Goal: Transaction & Acquisition: Purchase product/service

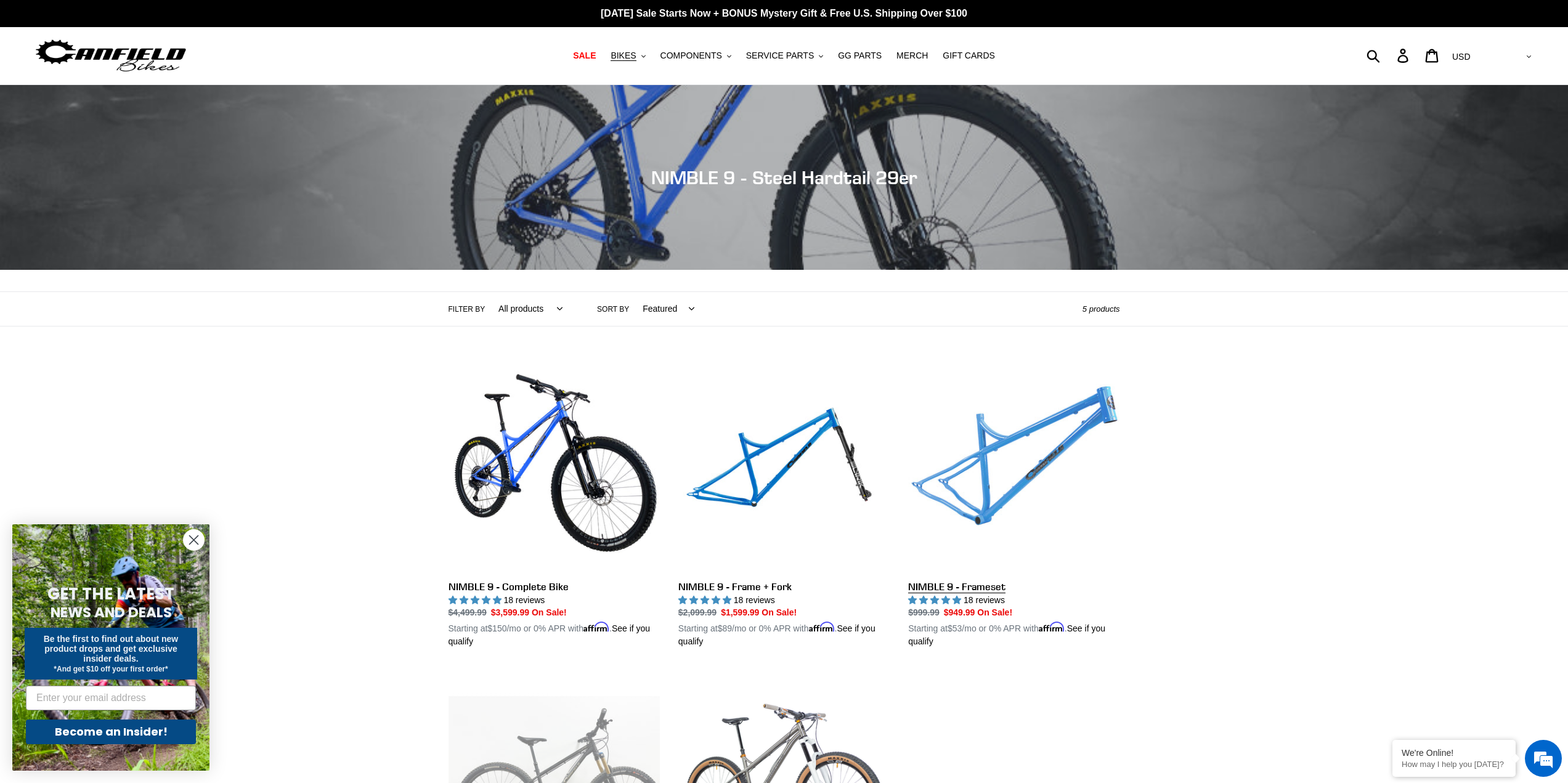
click at [1008, 472] on link "NIMBLE 9 - Frameset" at bounding box center [1014, 505] width 211 height 289
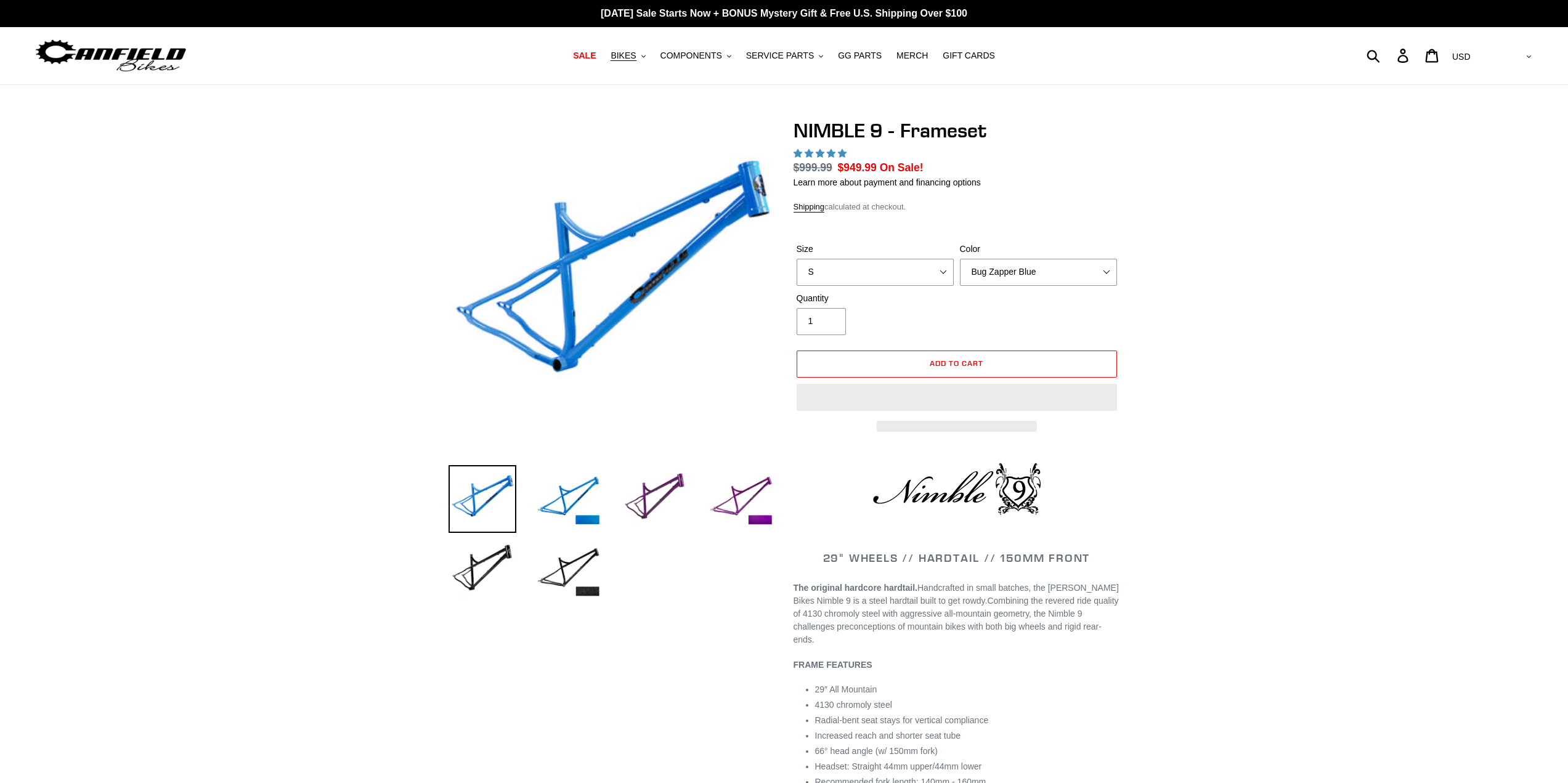
select select "highest-rating"
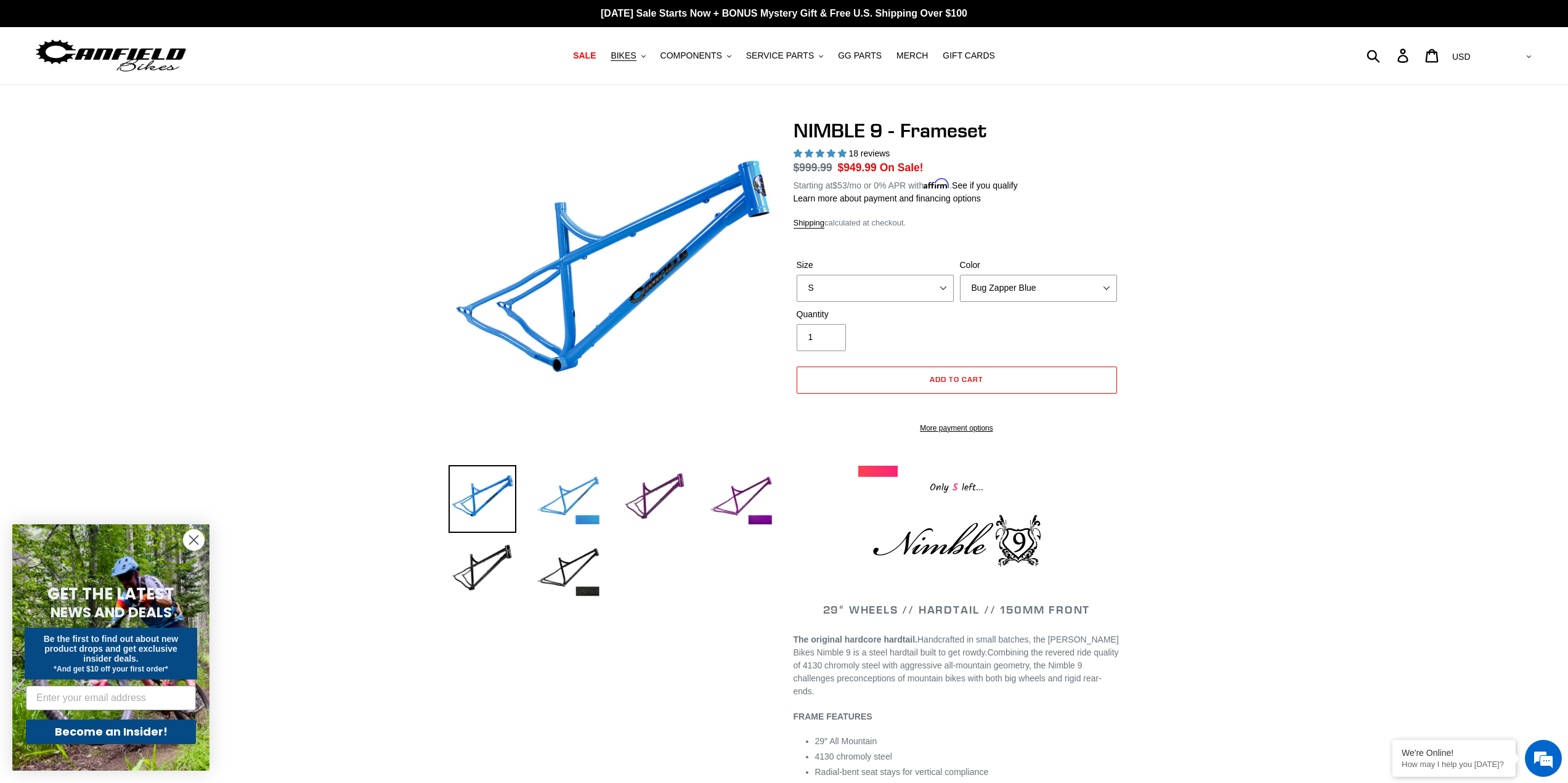
click at [554, 501] on img at bounding box center [568, 499] width 68 height 68
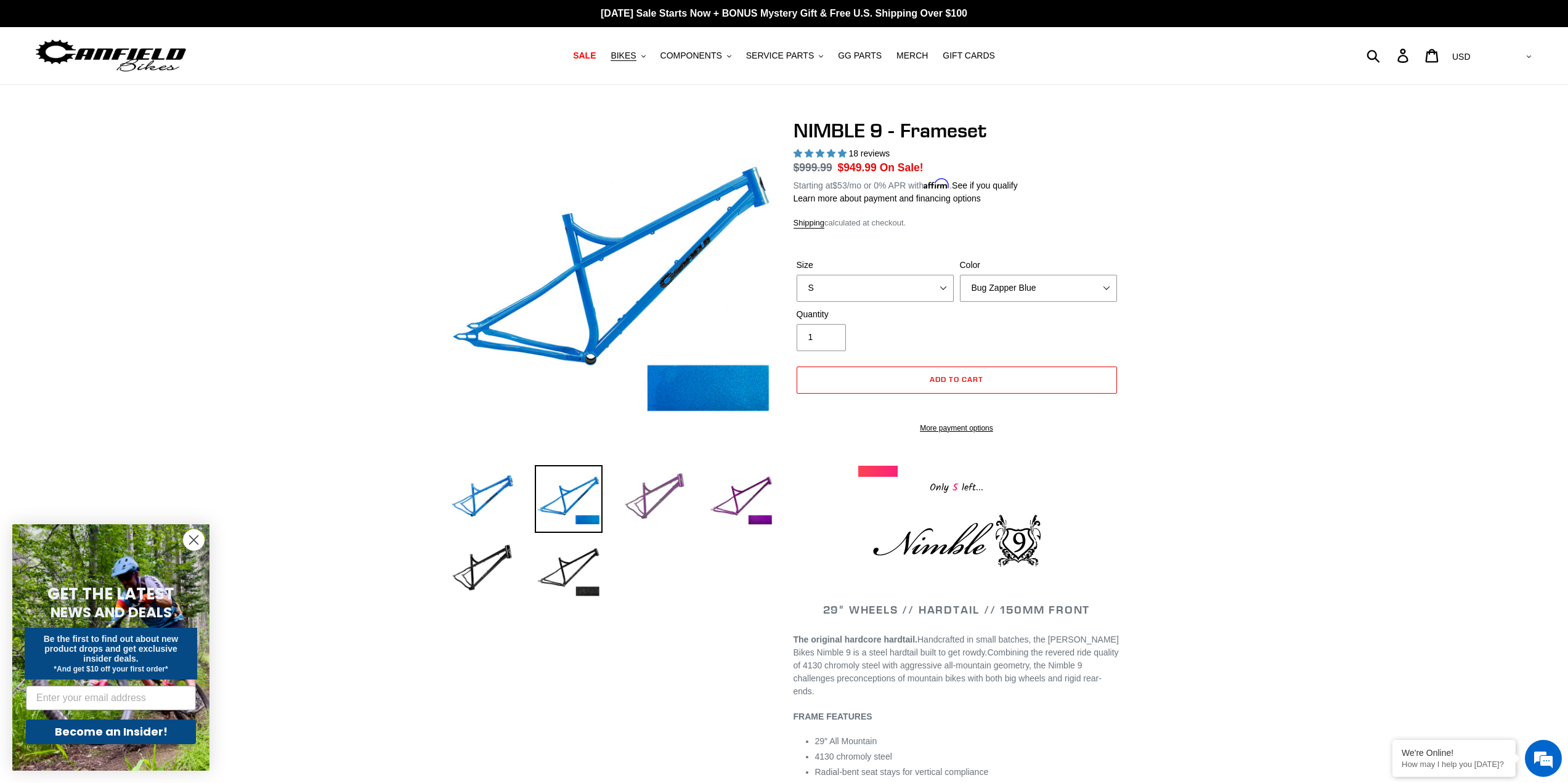
click at [645, 503] on img at bounding box center [655, 499] width 68 height 68
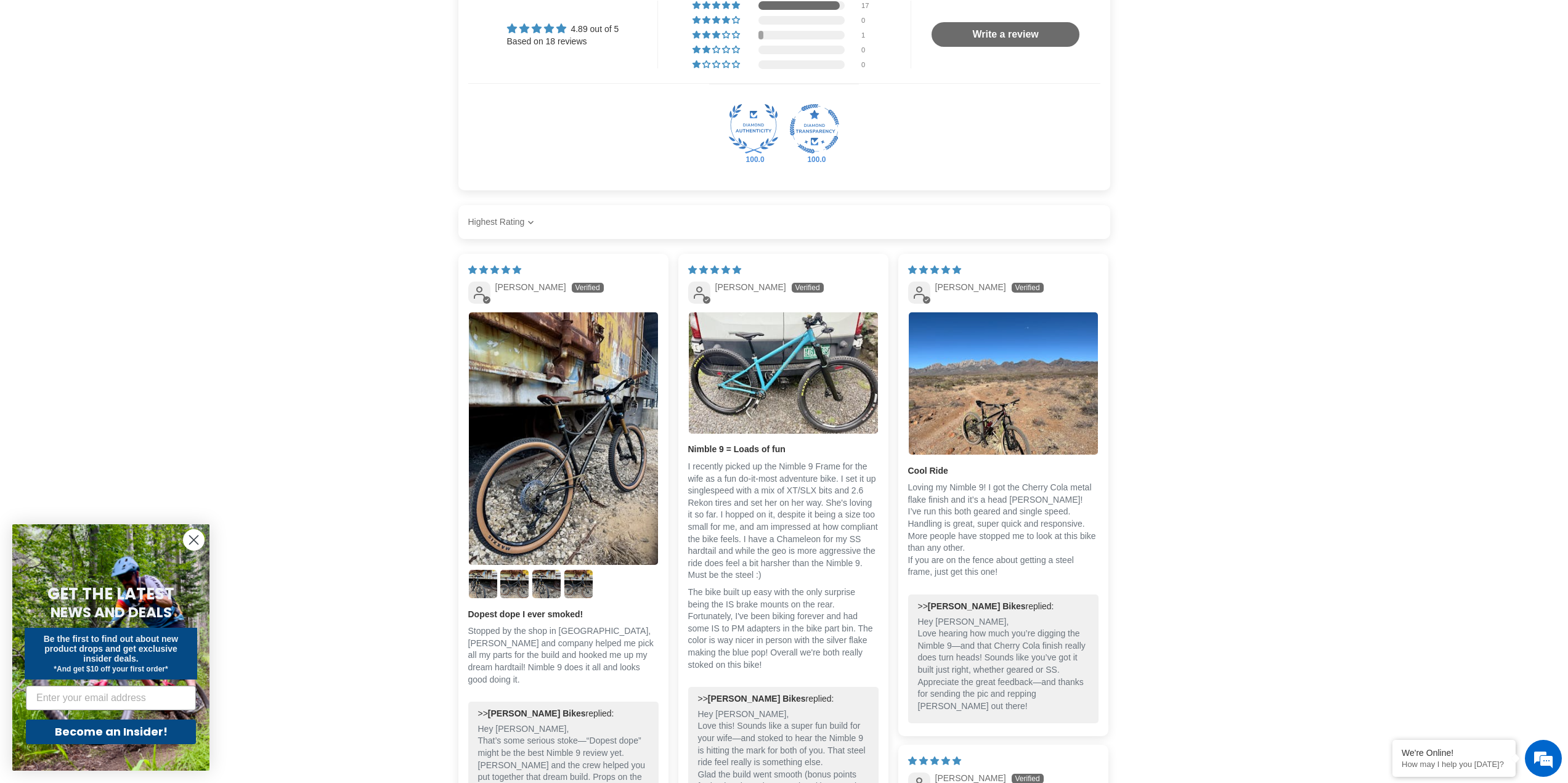
scroll to position [1787, 0]
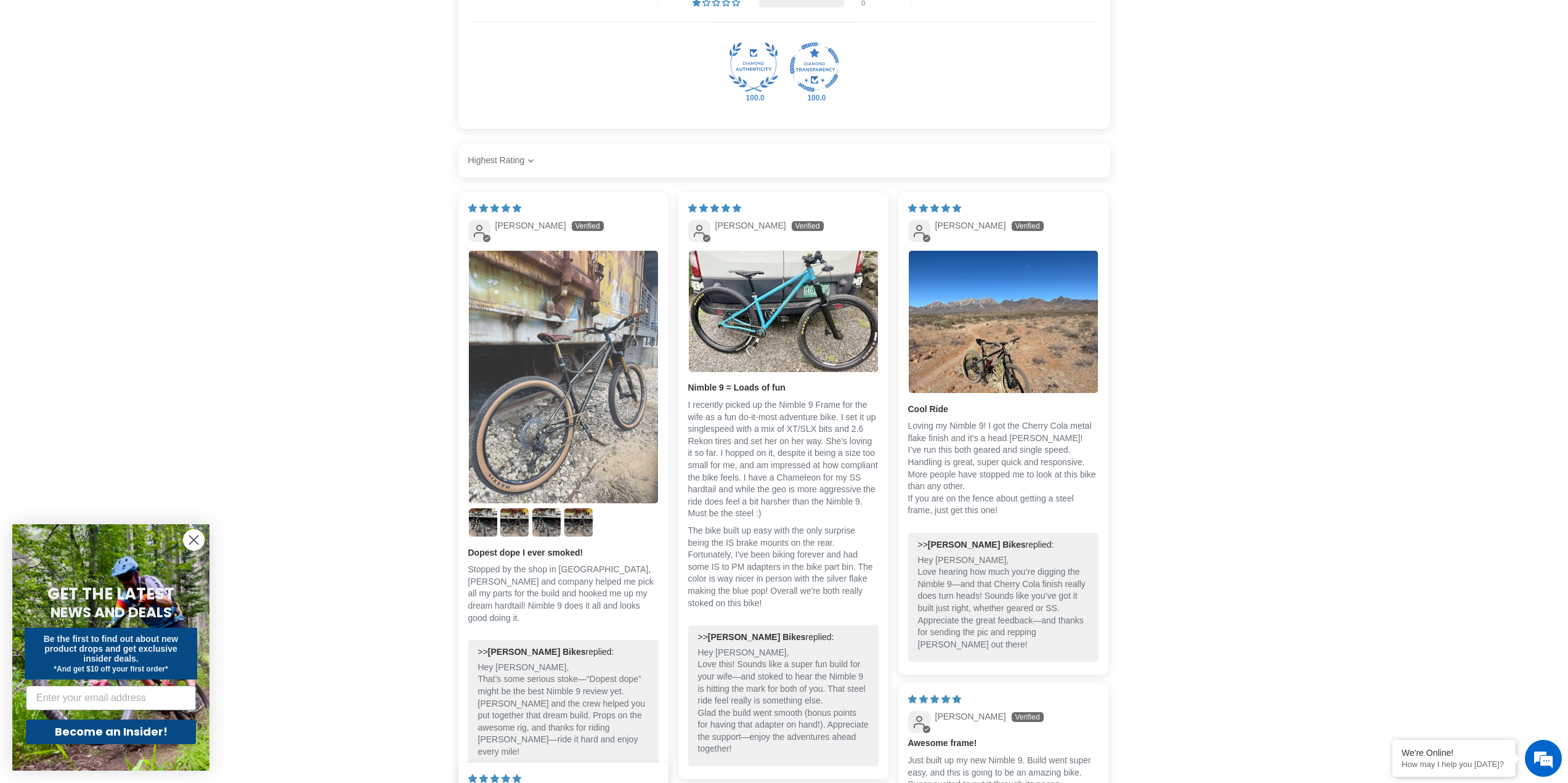
click at [597, 403] on img "Link to user picture 1" at bounding box center [564, 377] width 189 height 253
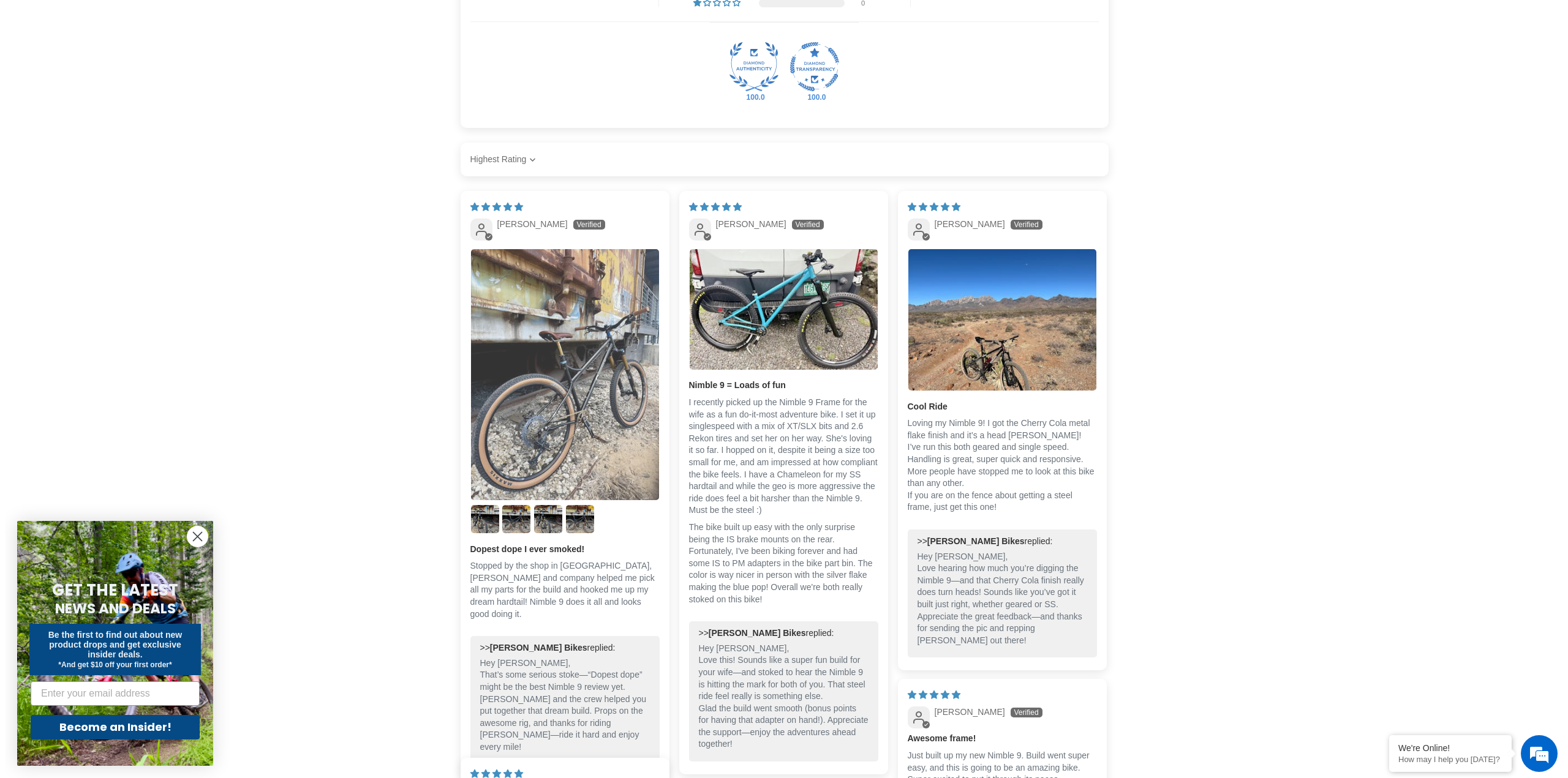
scroll to position [0, 0]
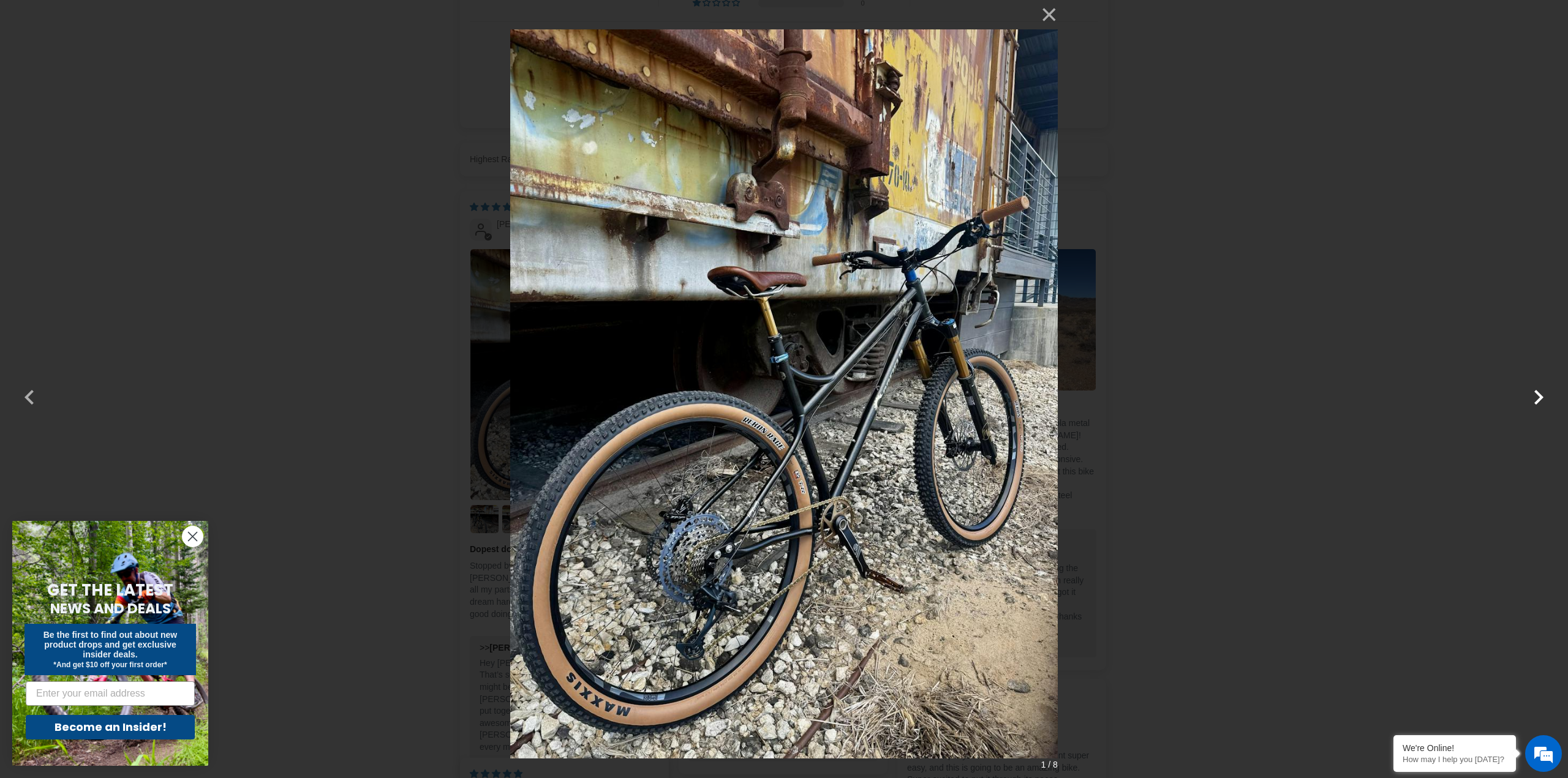
click at [1541, 393] on button "button" at bounding box center [1539, 389] width 29 height 29
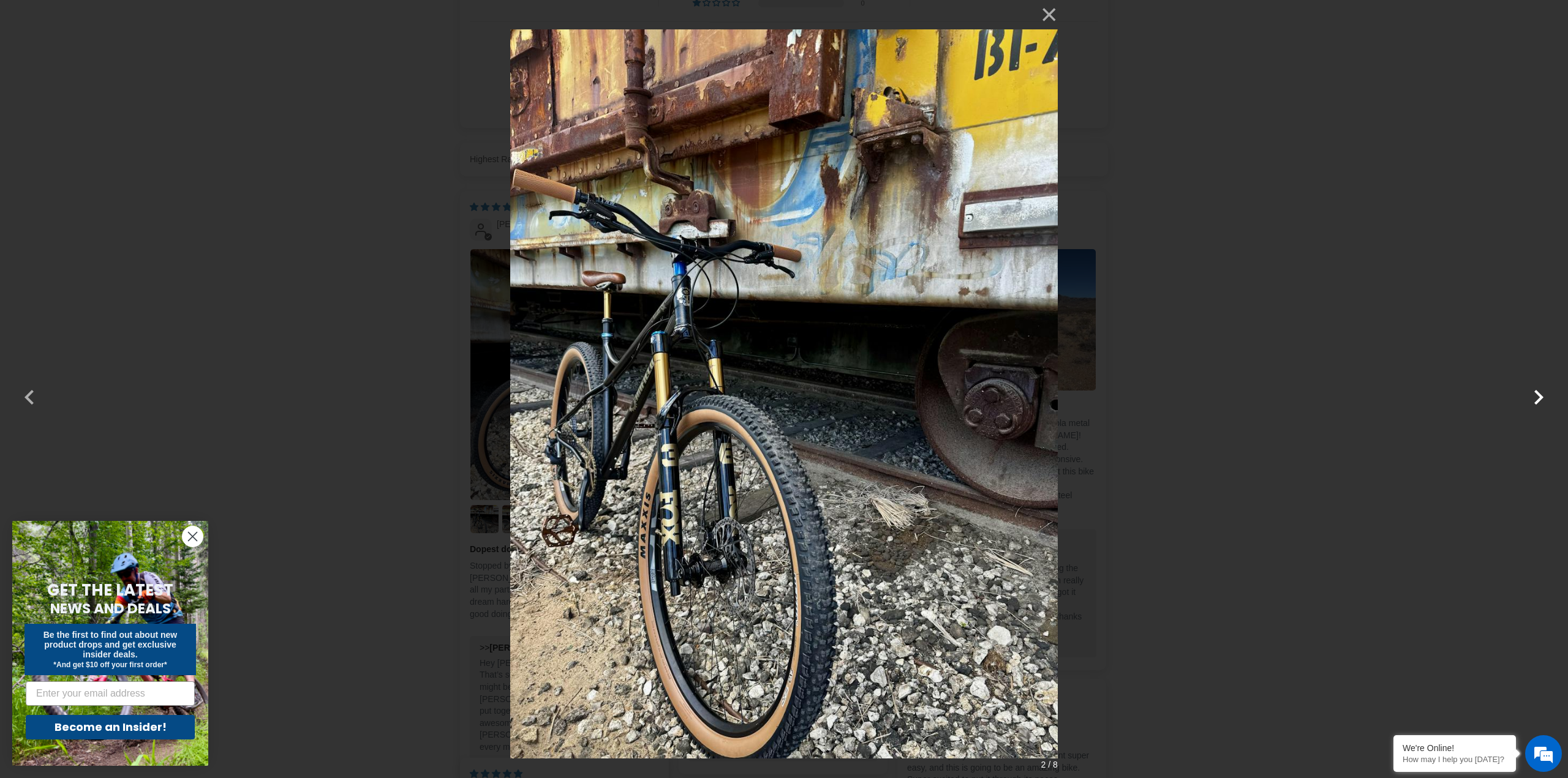
click at [1541, 393] on button "button" at bounding box center [1539, 389] width 29 height 29
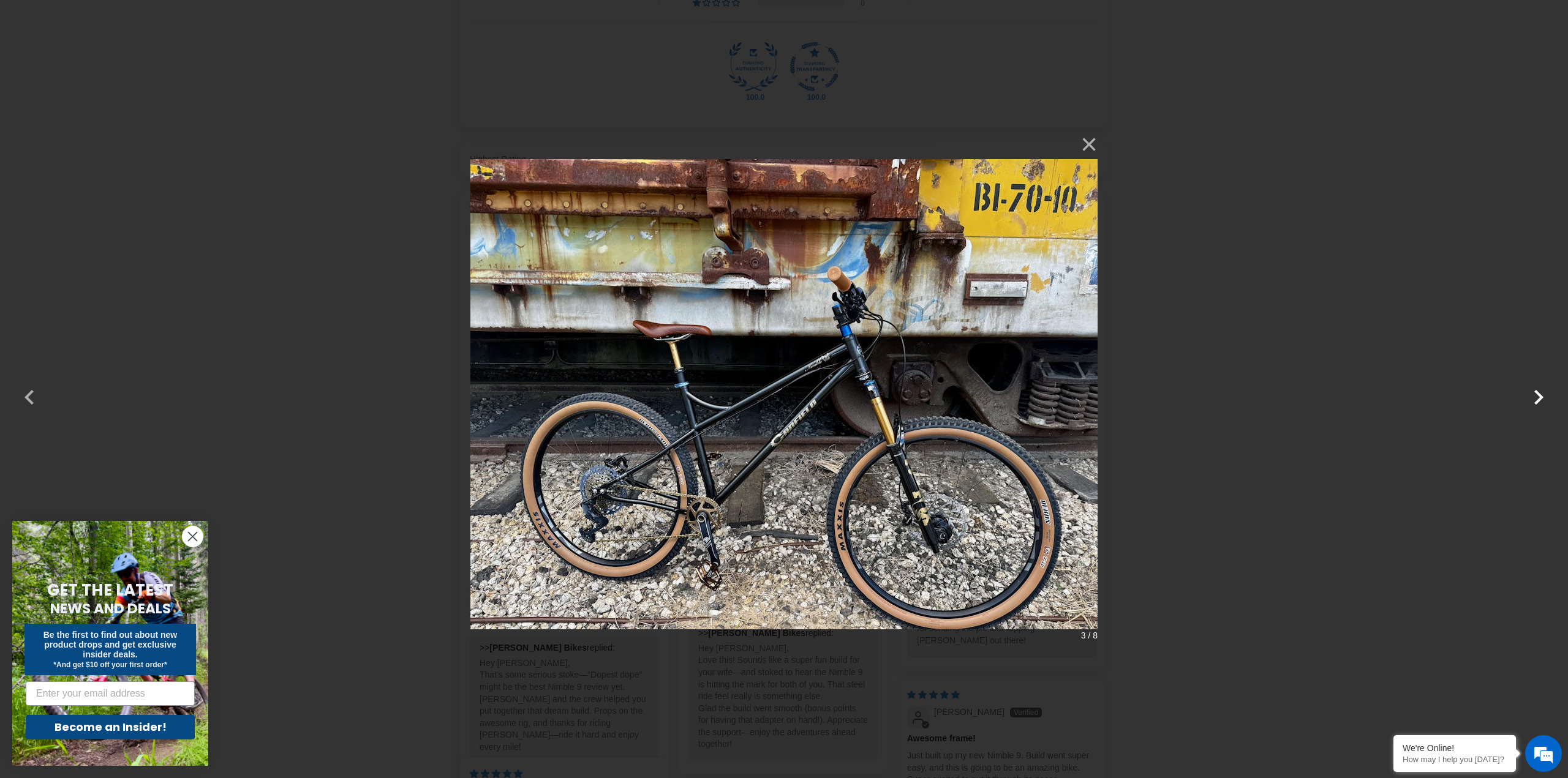
click at [1541, 393] on button "button" at bounding box center [1539, 389] width 29 height 29
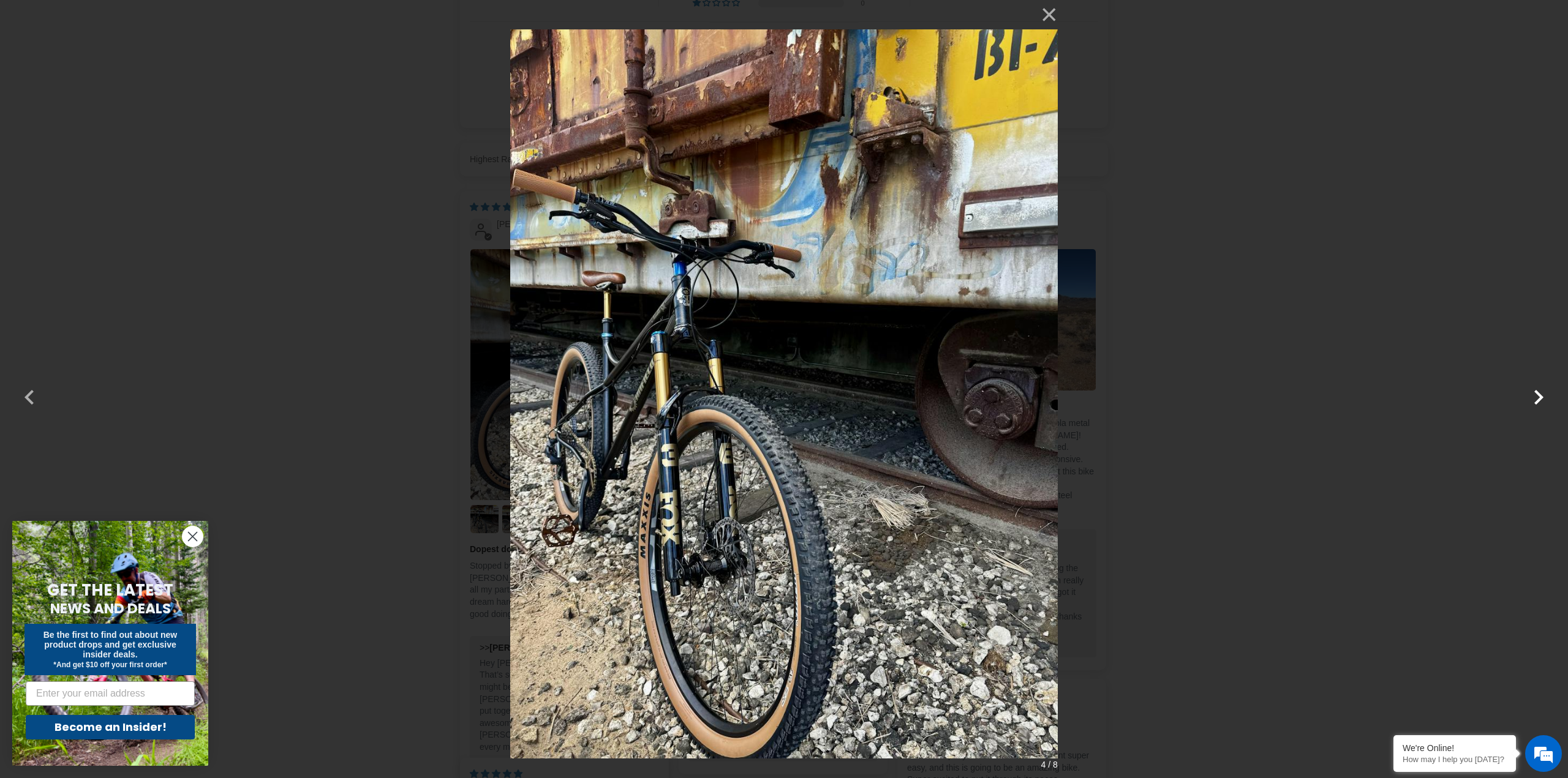
click at [1541, 393] on button "button" at bounding box center [1539, 389] width 29 height 29
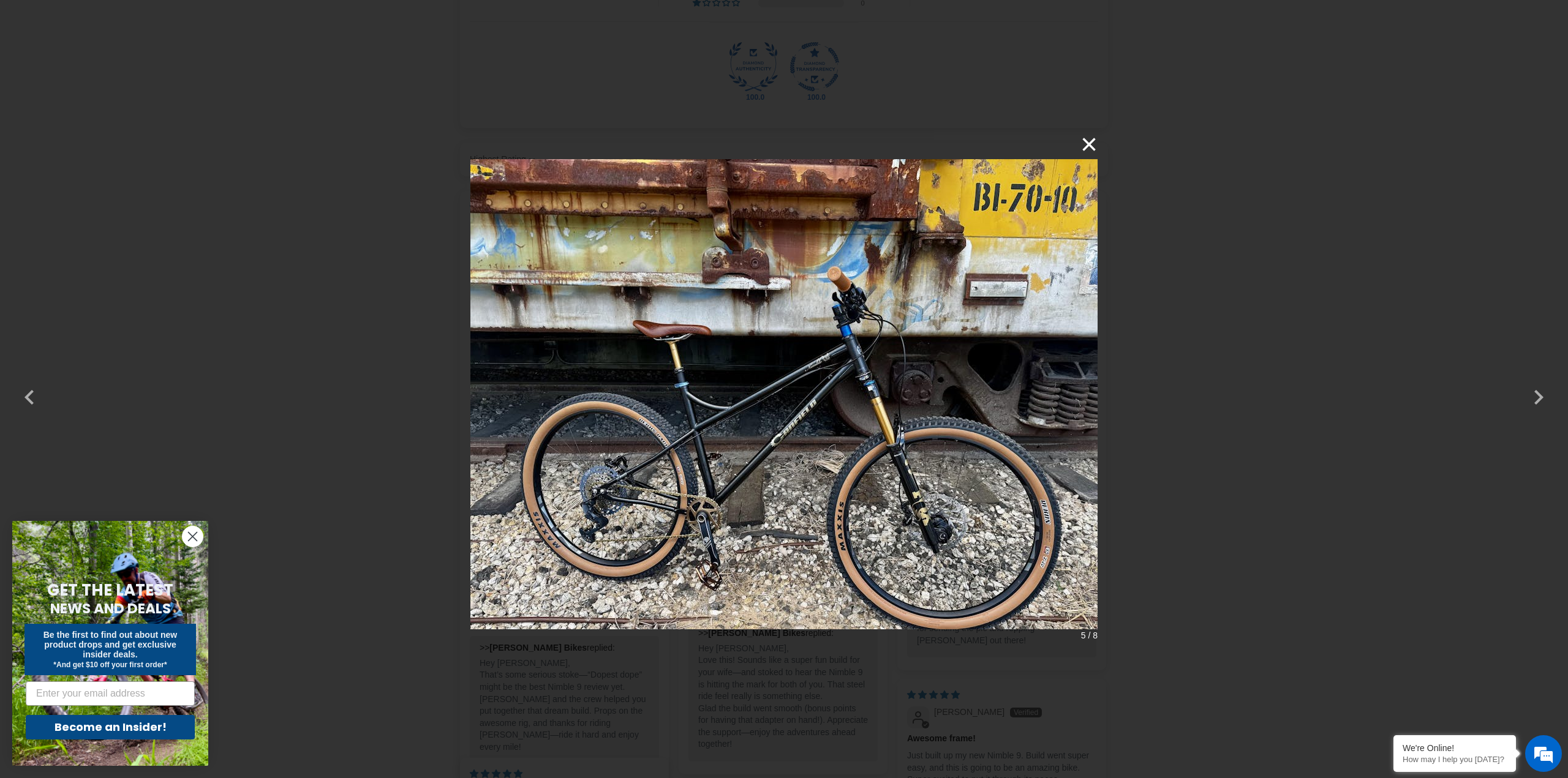
click at [1091, 146] on button "×" at bounding box center [1083, 145] width 29 height 29
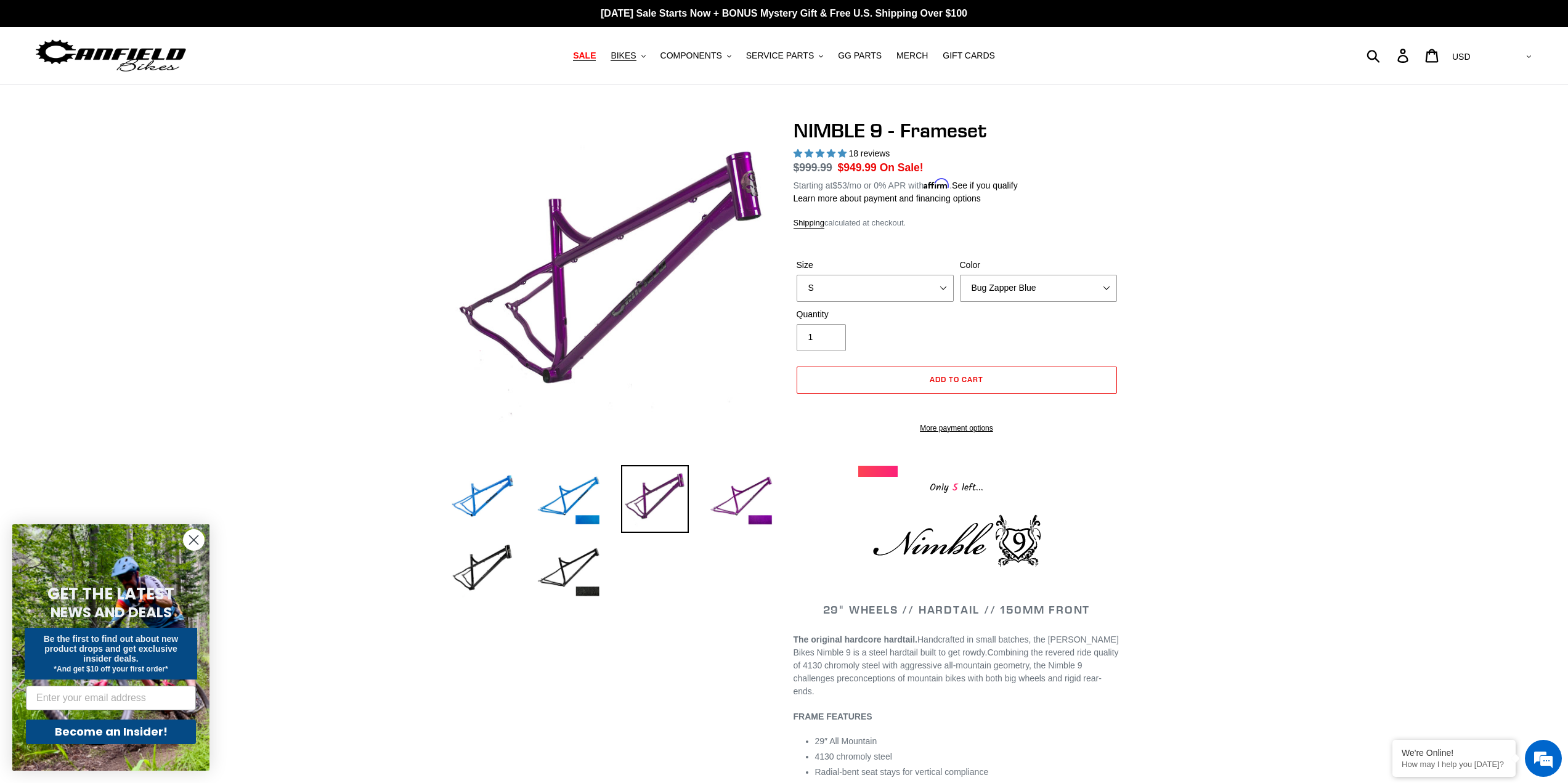
click at [596, 56] on span "SALE" at bounding box center [584, 56] width 23 height 11
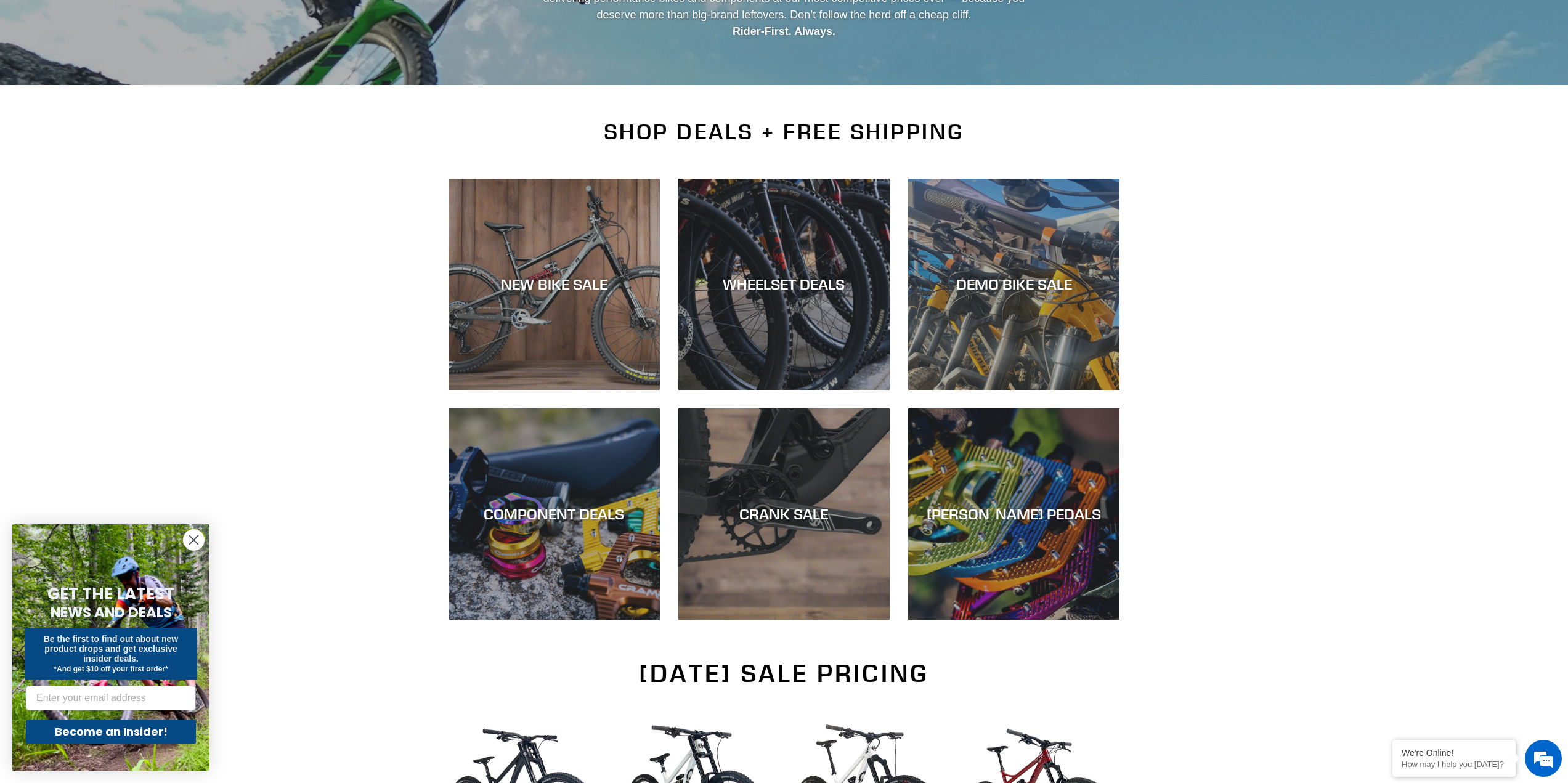
scroll to position [246, 0]
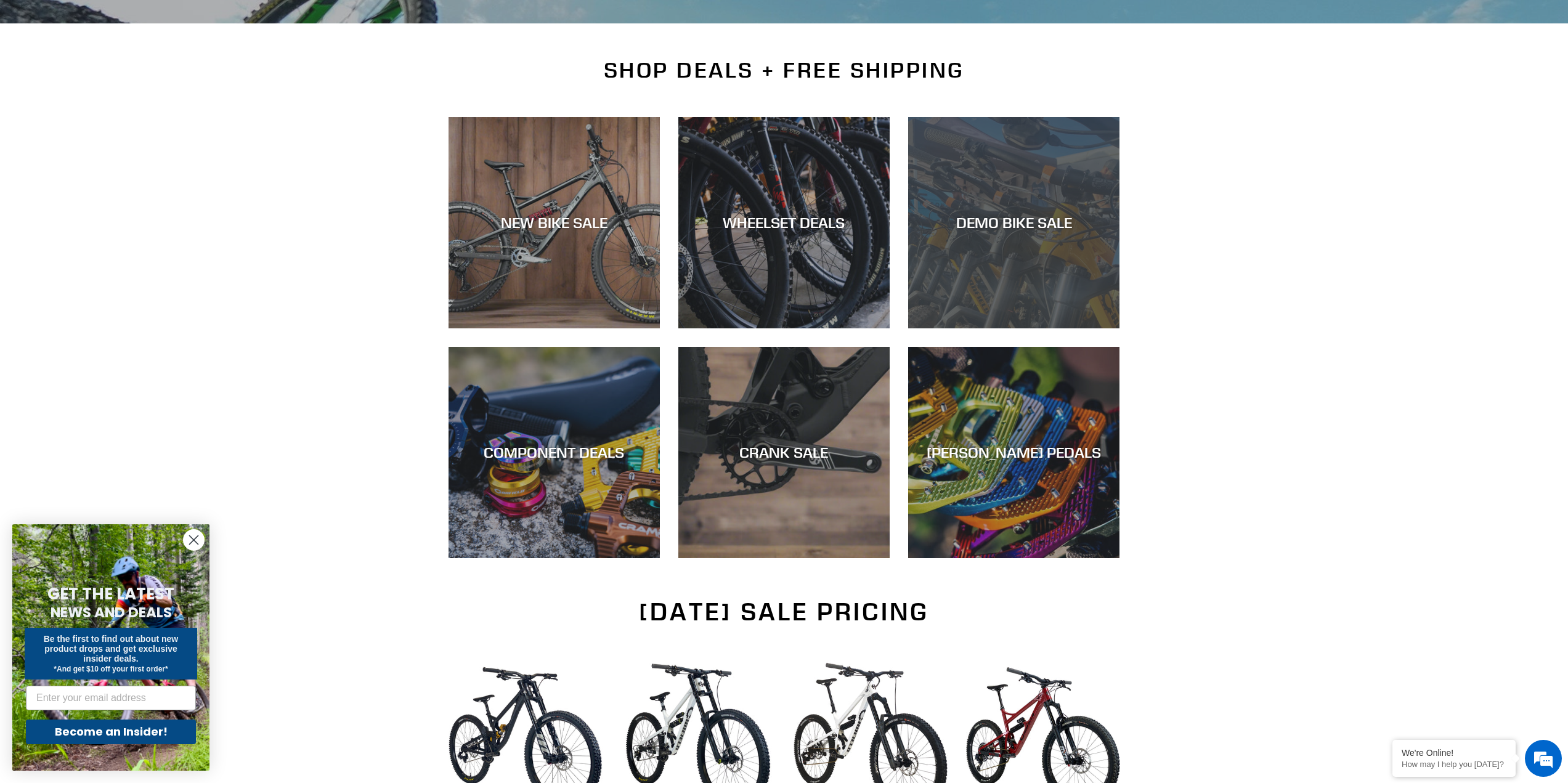
click at [1026, 328] on div "DEMO BIKE SALE" at bounding box center [1014, 328] width 211 height 0
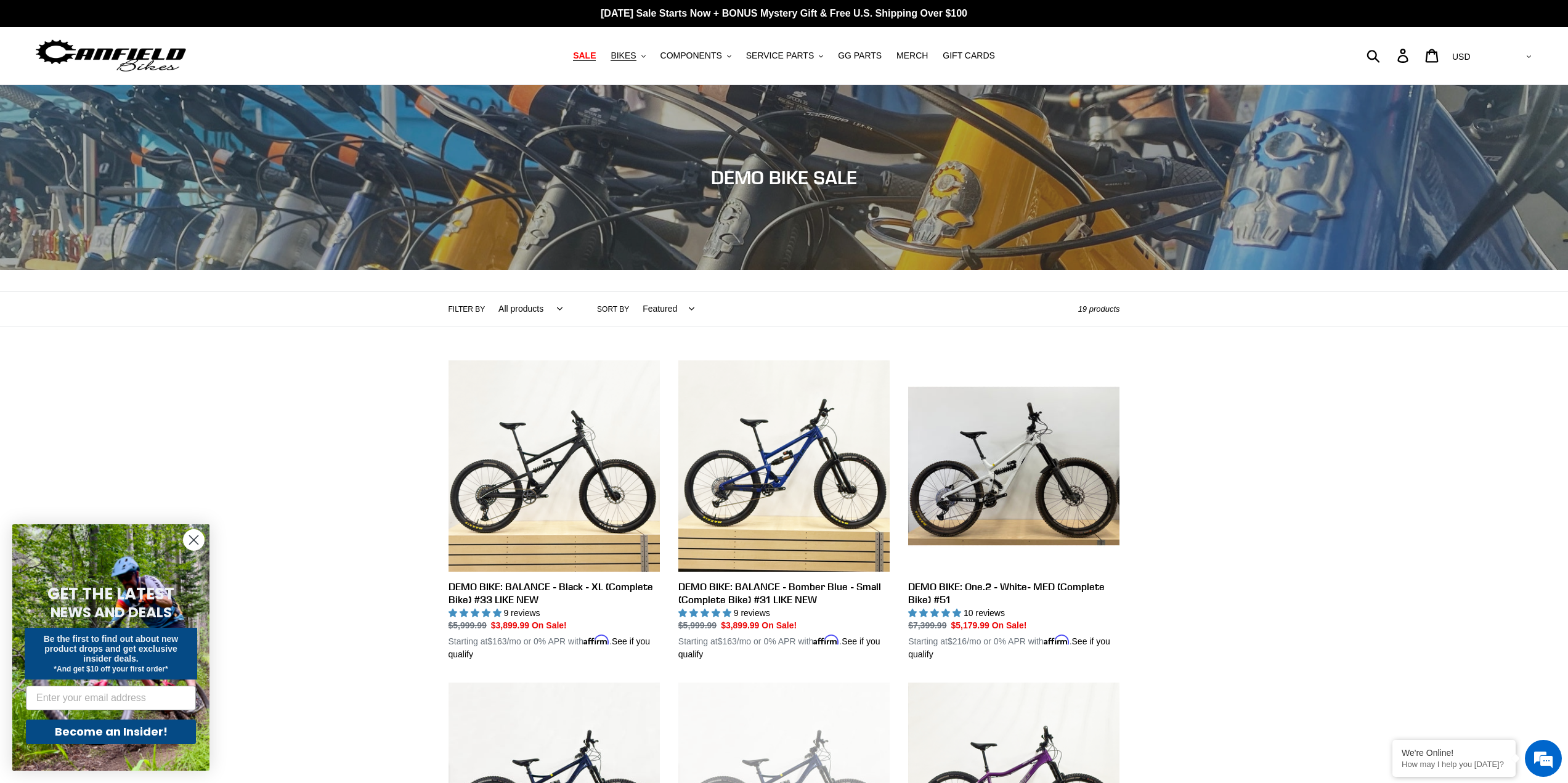
click at [596, 56] on span "SALE" at bounding box center [584, 56] width 23 height 11
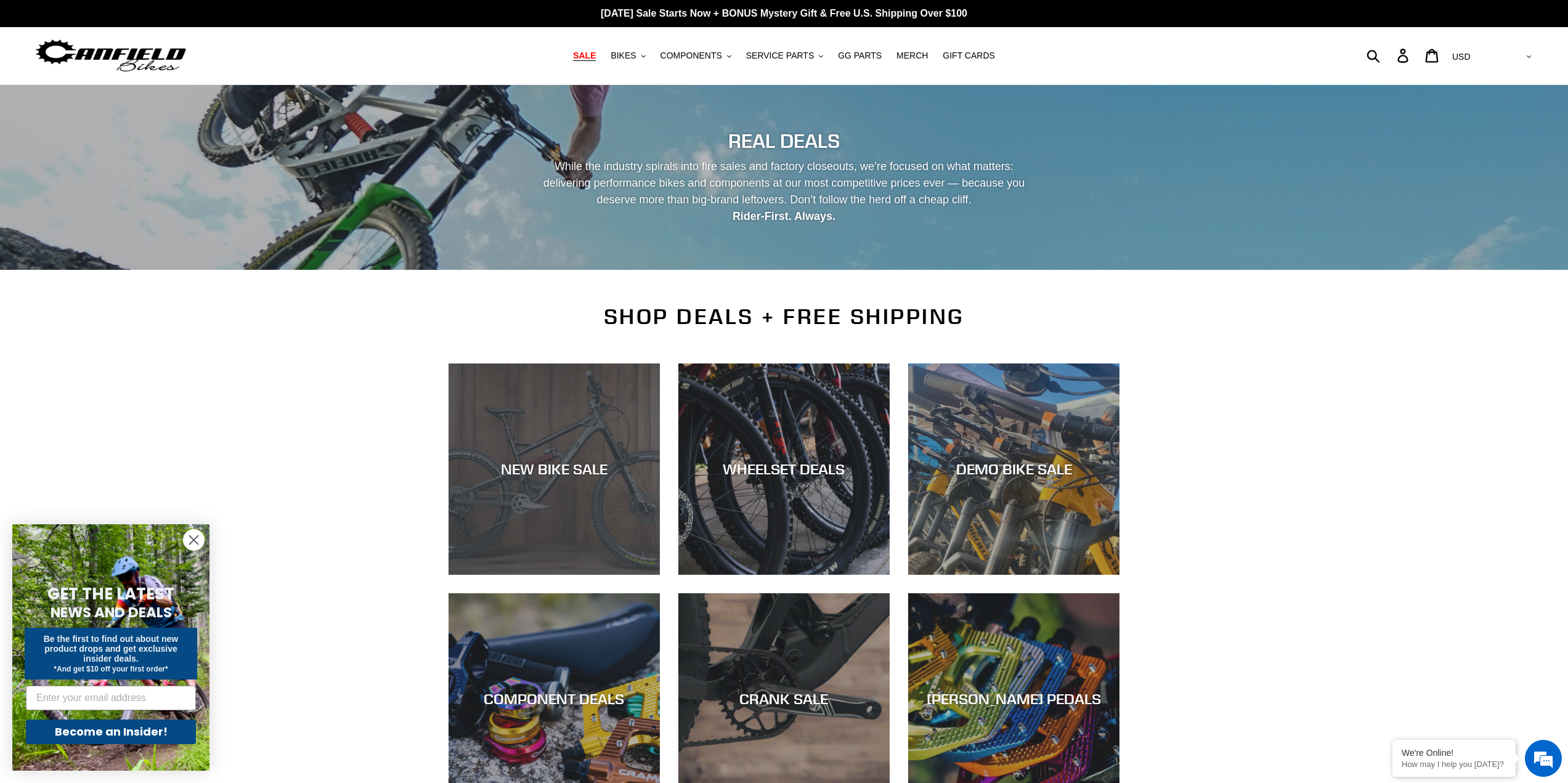
click at [528, 575] on div "NEW BIKE SALE" at bounding box center [554, 575] width 211 height 0
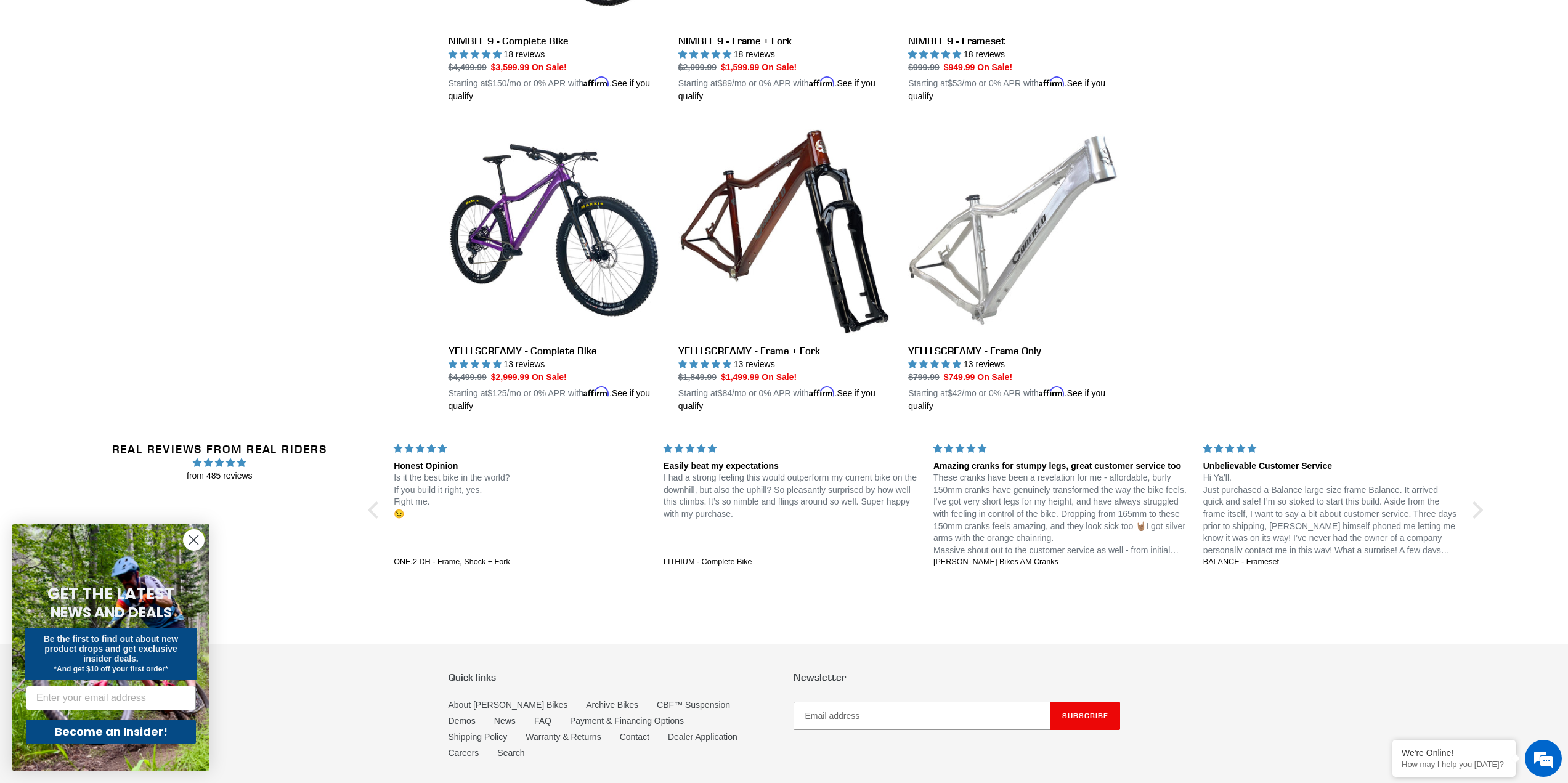
drag, startPoint x: 980, startPoint y: 340, endPoint x: 978, endPoint y: 348, distance: 8.2
click at [980, 340] on link "YELLI SCREAMY - Frame Only" at bounding box center [1014, 269] width 211 height 289
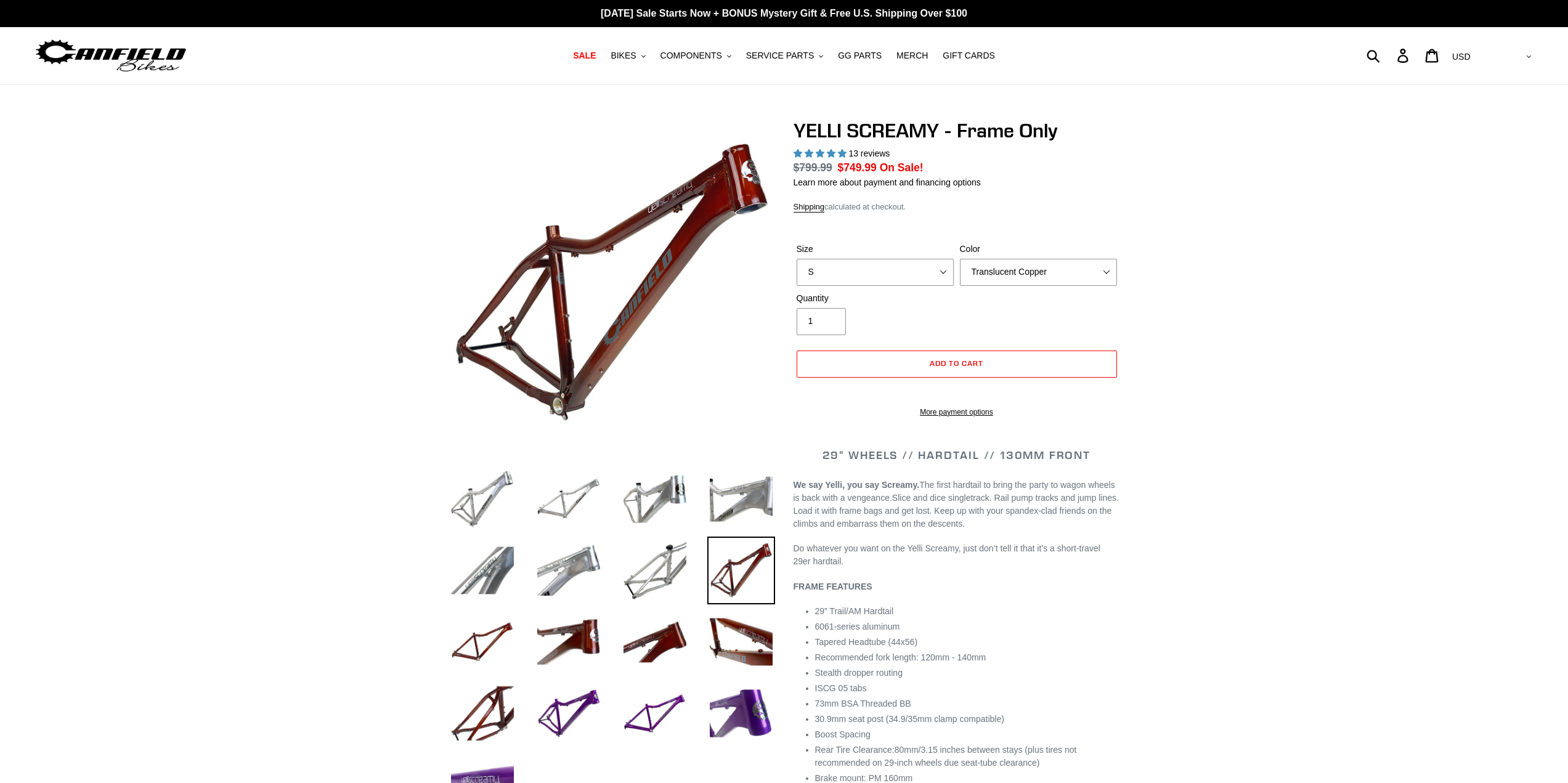
select select "highest-rating"
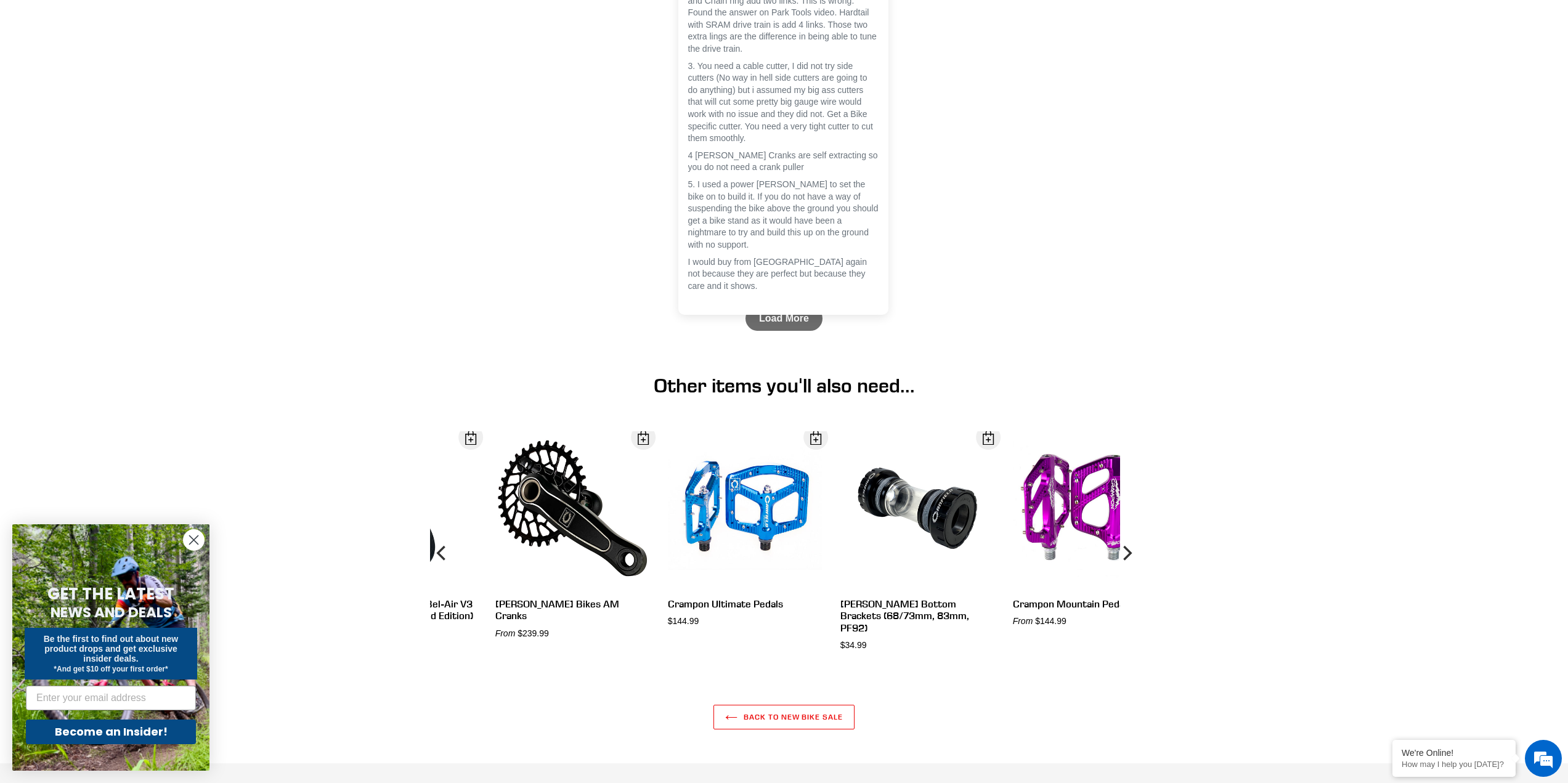
scroll to position [3922, 0]
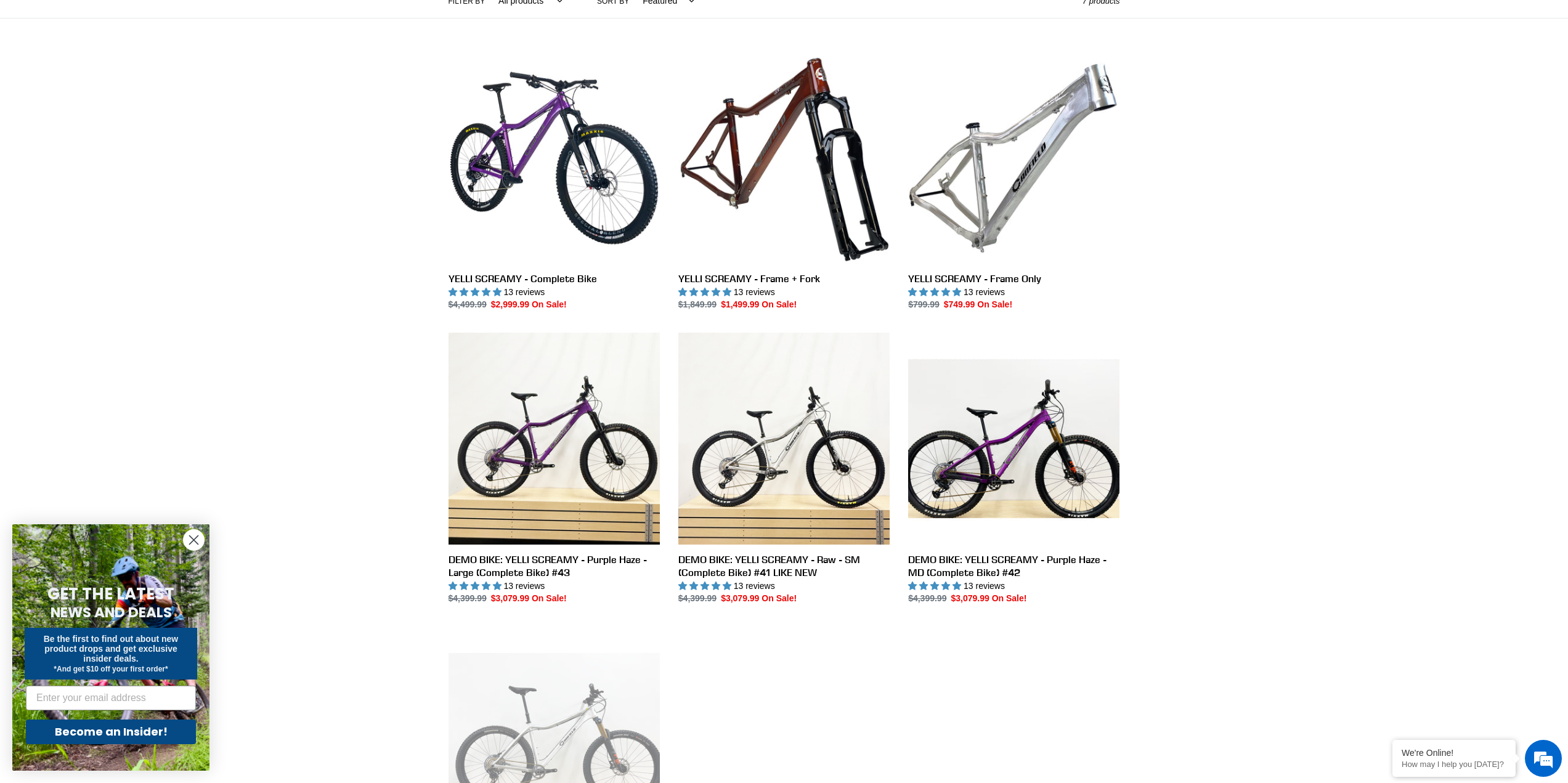
scroll to position [246, 0]
